Goal: Task Accomplishment & Management: Manage account settings

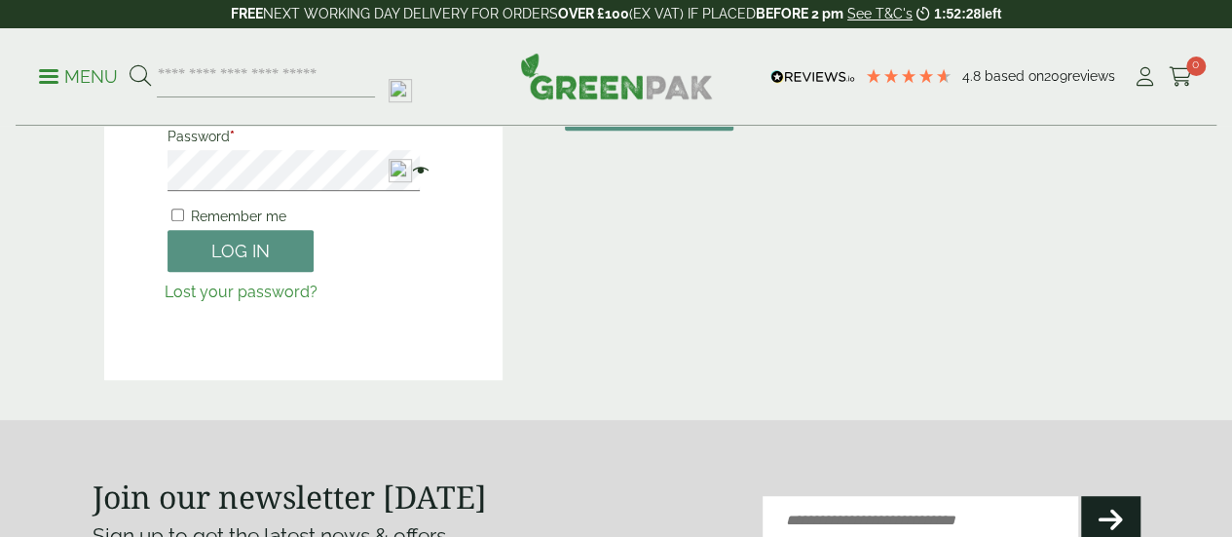
scroll to position [390, 0]
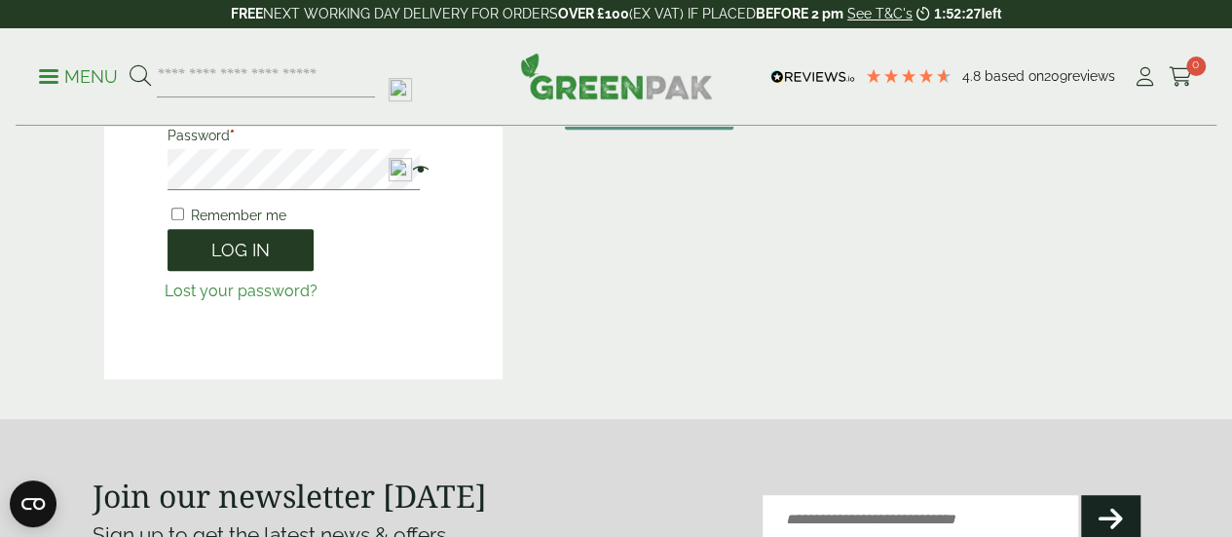
type input "**********"
click at [248, 244] on button "Log in" at bounding box center [241, 250] width 146 height 42
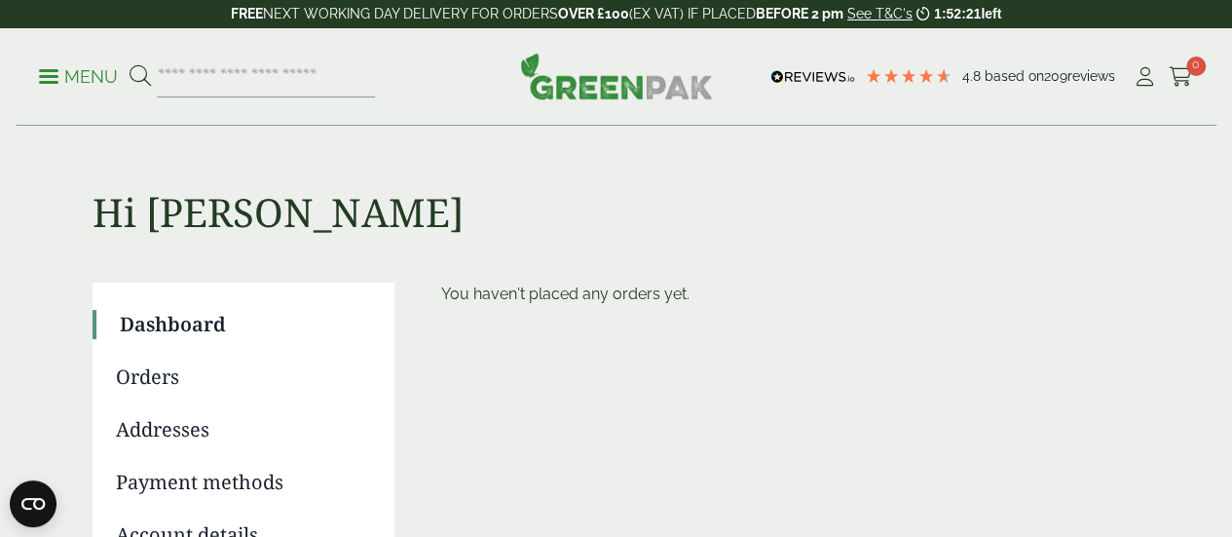
click at [177, 377] on link "Orders" at bounding box center [241, 376] width 251 height 29
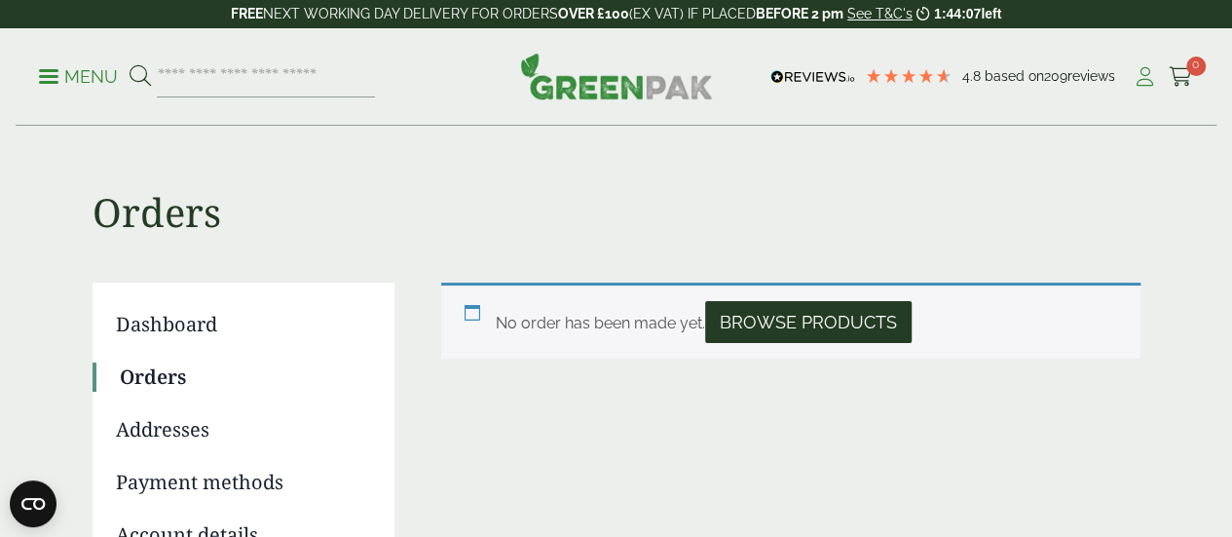
click at [1144, 73] on icon at bounding box center [1145, 76] width 24 height 19
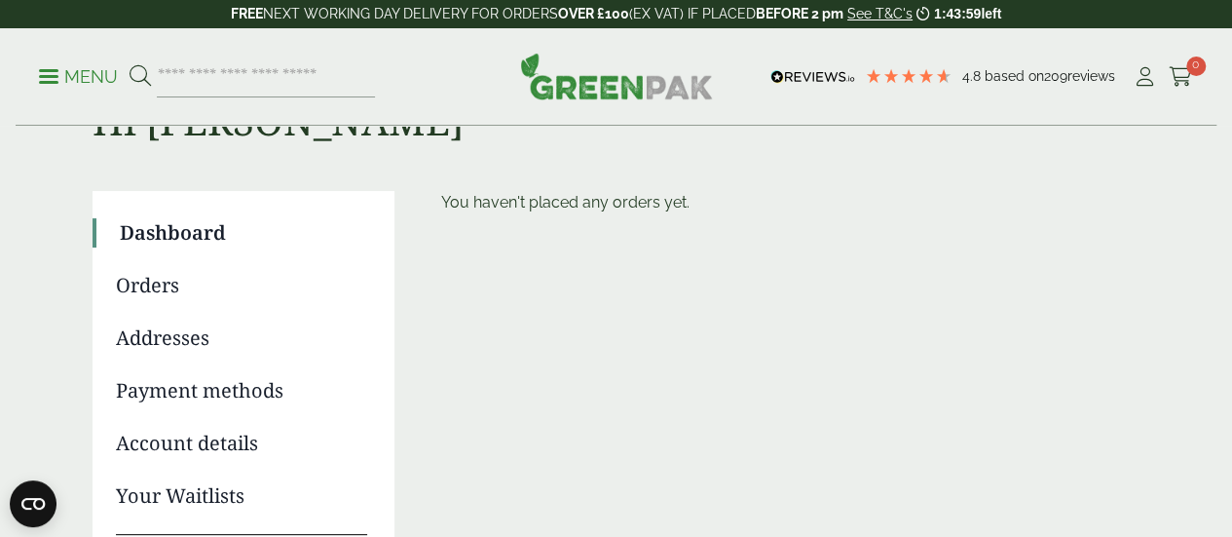
scroll to position [195, 0]
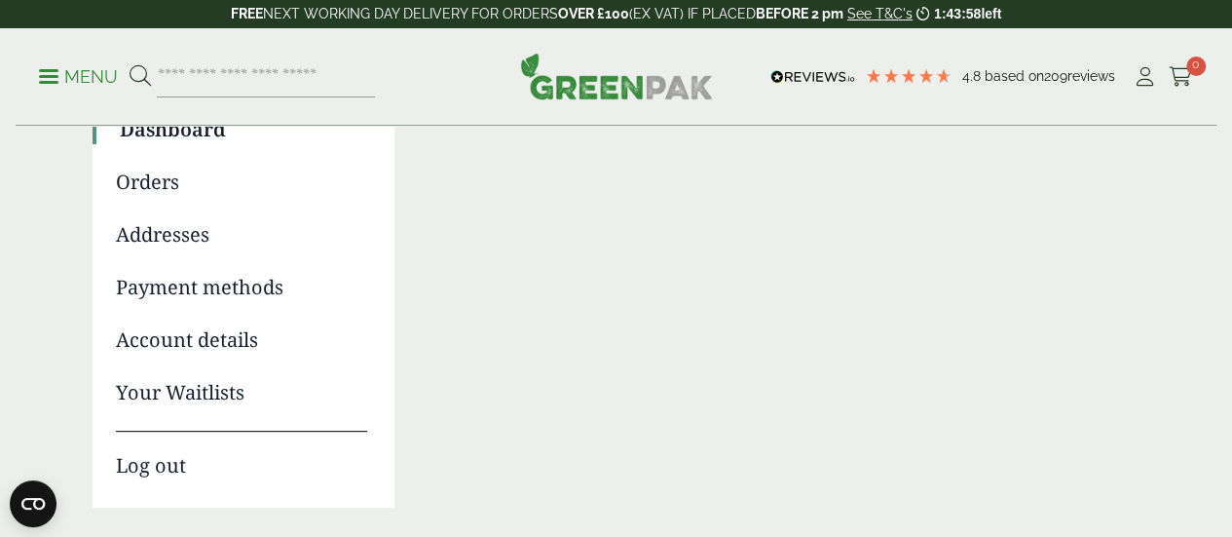
click at [149, 242] on link "Addresses" at bounding box center [241, 234] width 251 height 29
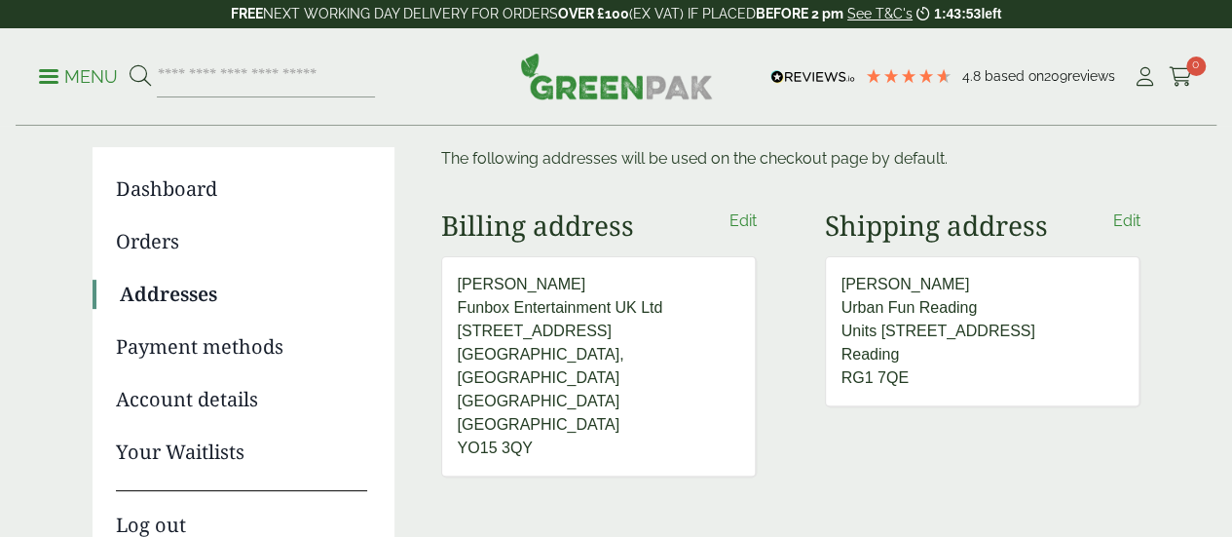
scroll to position [97, 0]
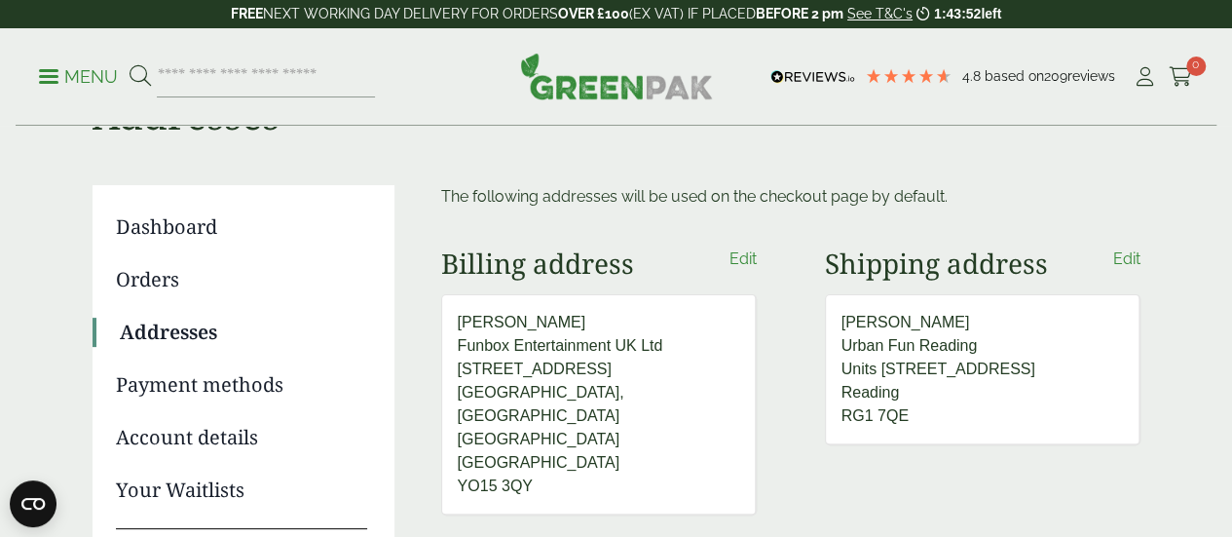
click at [195, 440] on link "Account details" at bounding box center [241, 437] width 251 height 29
